Goal: Task Accomplishment & Management: Use online tool/utility

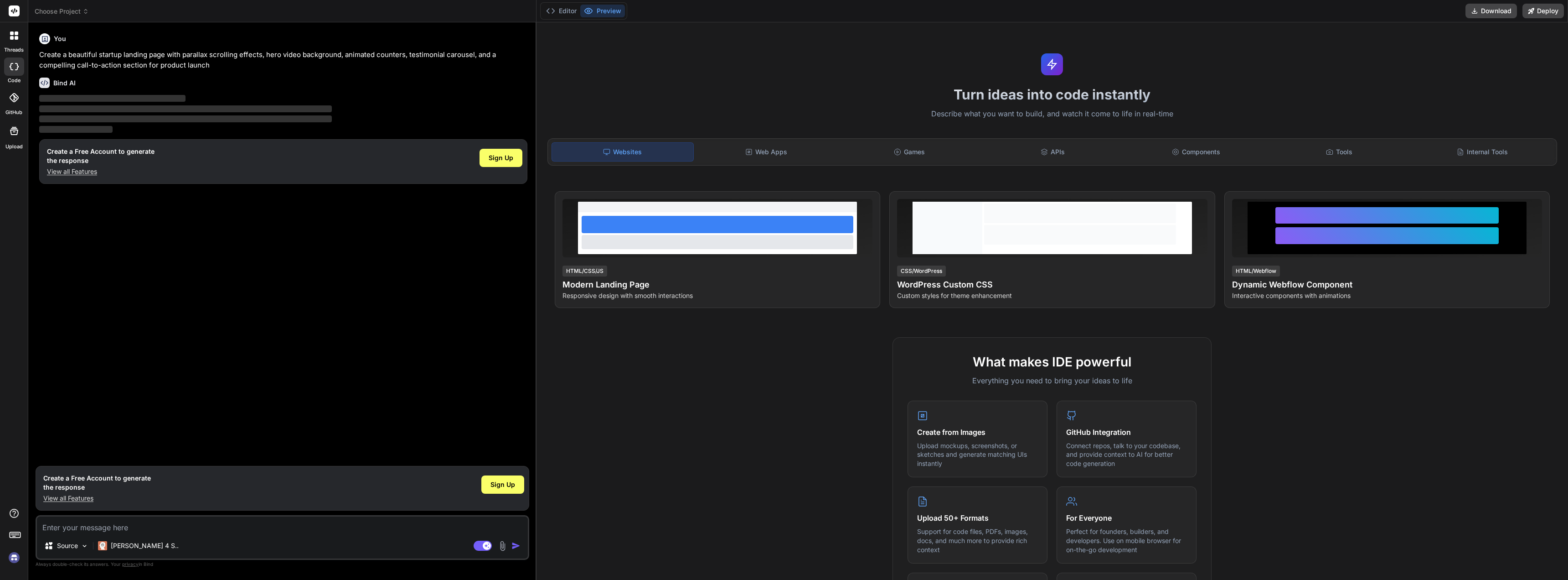
type textarea "x"
click at [500, 156] on span "Sign Up" at bounding box center [501, 158] width 24 height 9
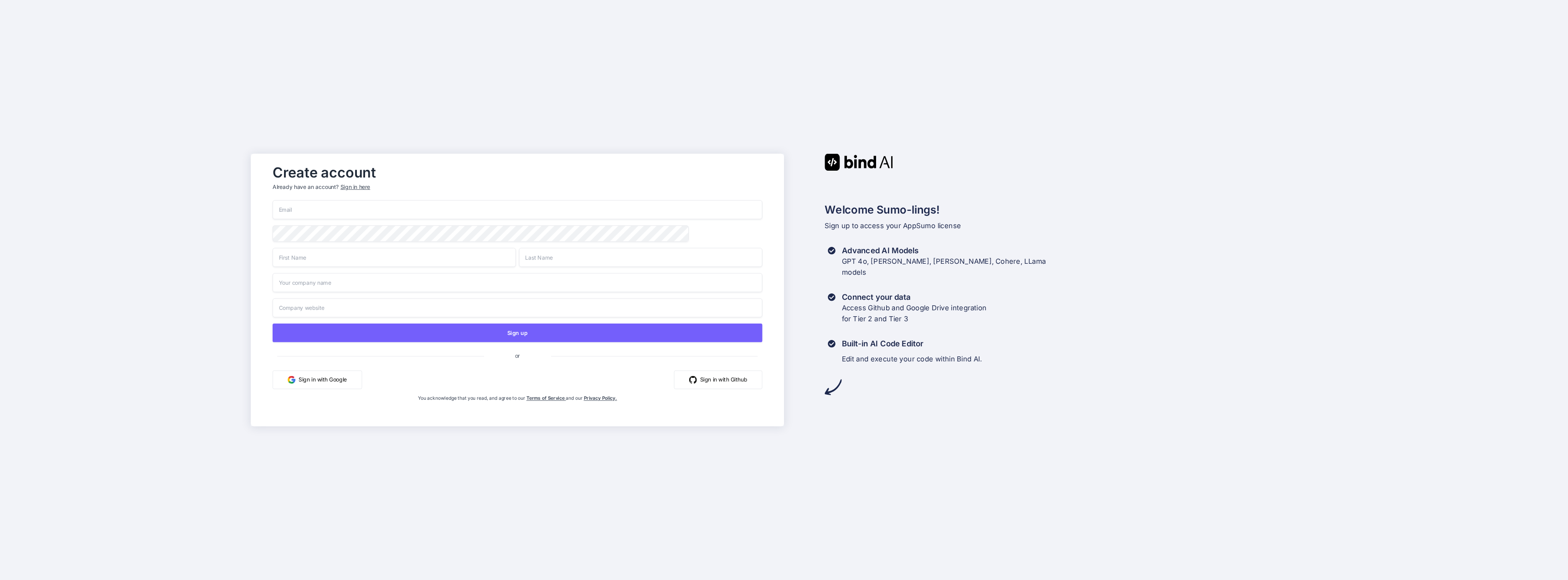
click at [353, 183] on div "Sign in here" at bounding box center [356, 186] width 30 height 7
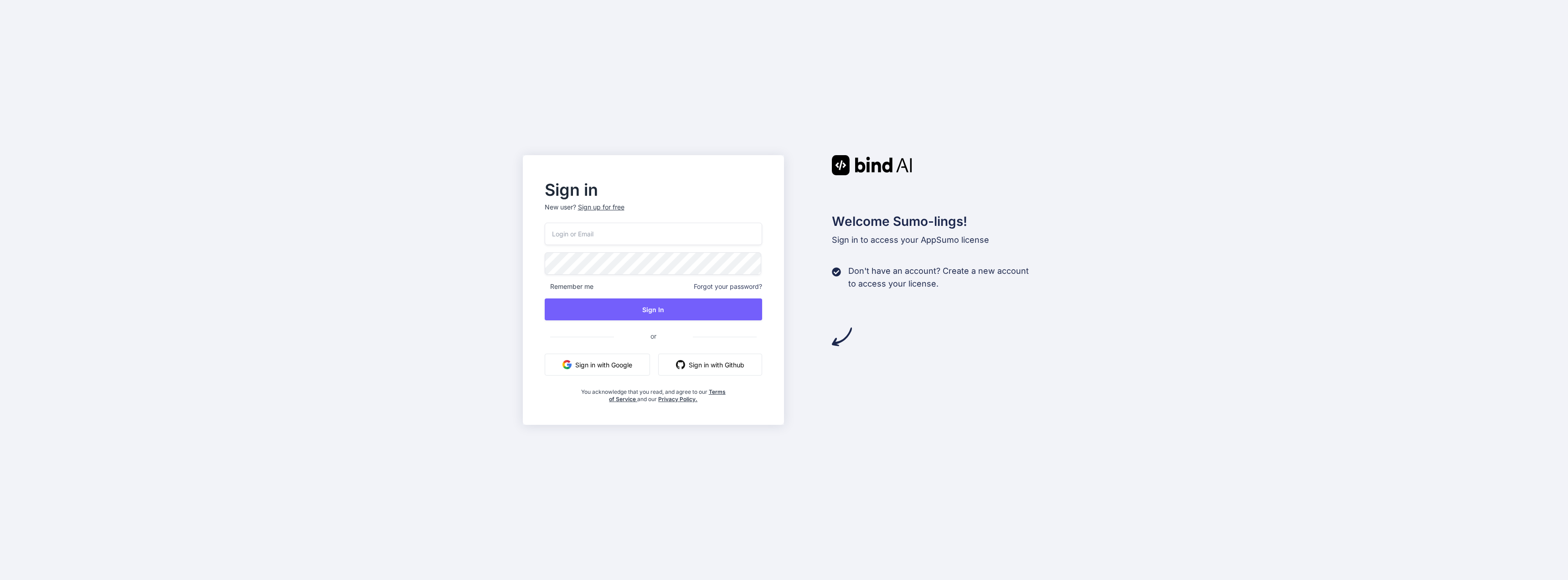
click at [603, 365] on button "Sign in with Google" at bounding box center [598, 364] width 105 height 22
